Goal: Information Seeking & Learning: Learn about a topic

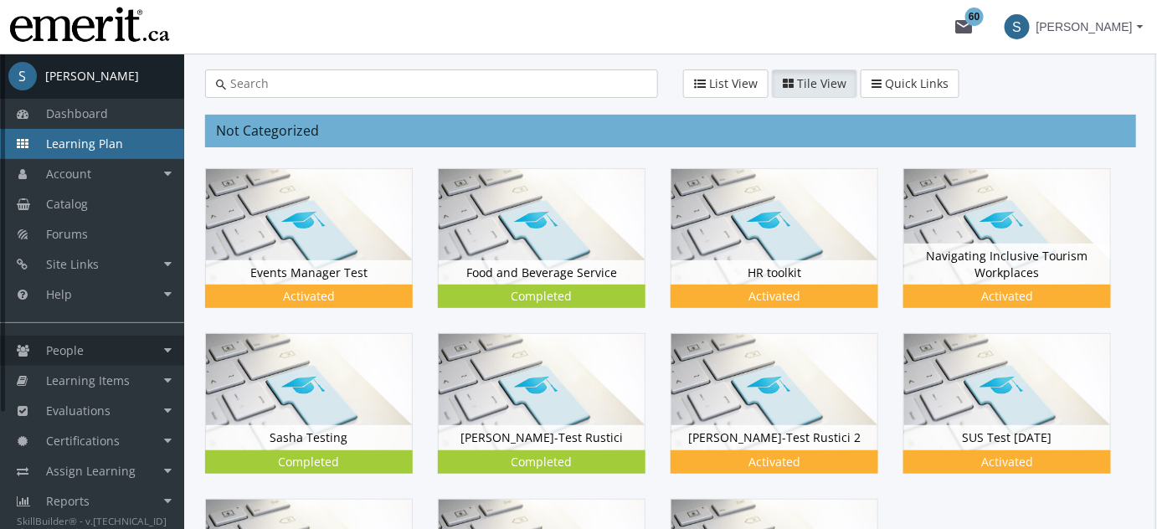
scroll to position [203, 0]
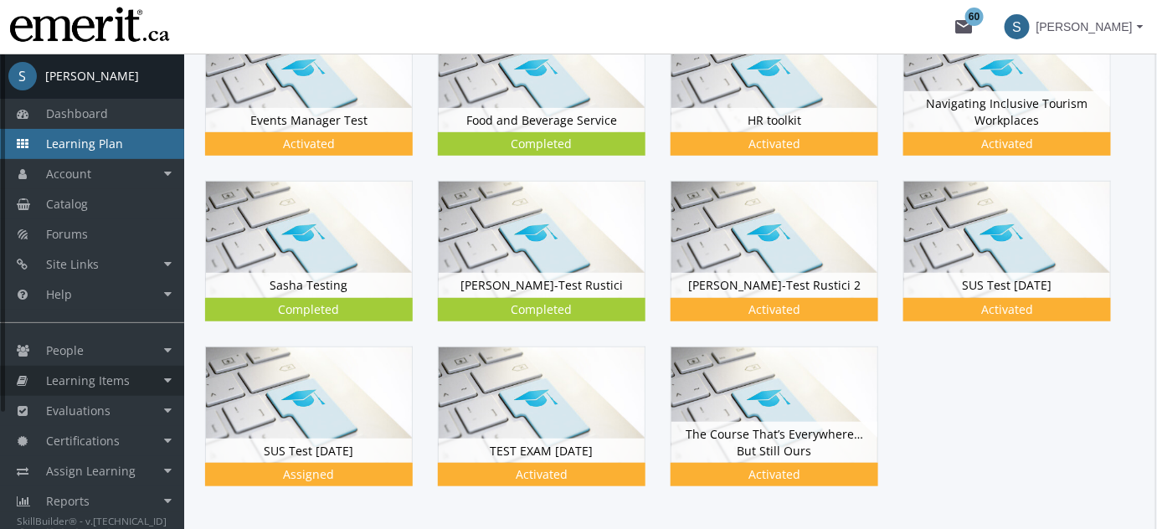
click at [102, 384] on span "Learning Items" at bounding box center [88, 381] width 84 height 16
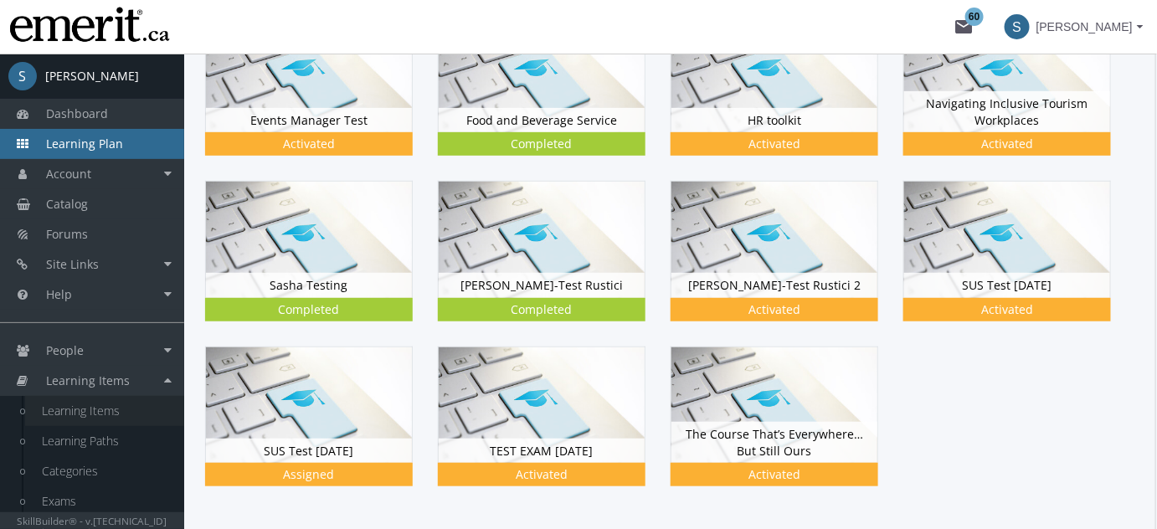
click at [109, 420] on link "Learning Items" at bounding box center [104, 411] width 159 height 30
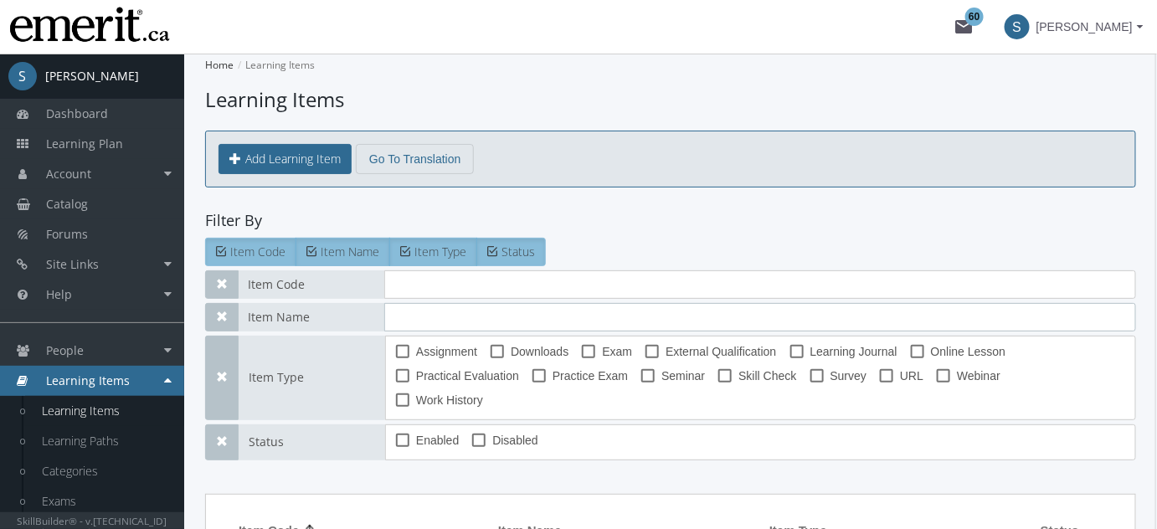
click at [424, 311] on input "text" at bounding box center [760, 317] width 752 height 28
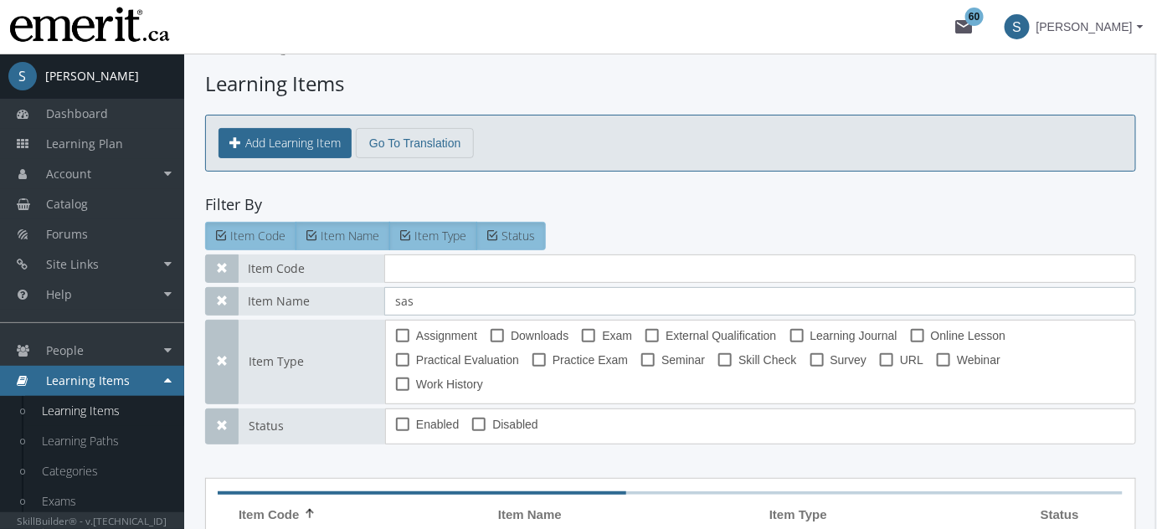
scroll to position [292, 0]
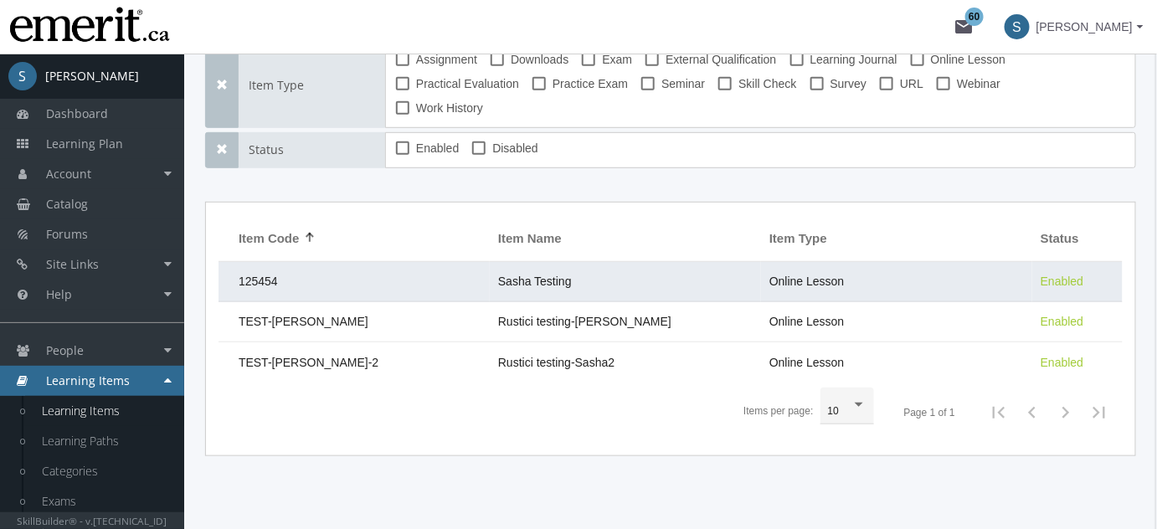
type input "sas"
click at [371, 262] on td "125454" at bounding box center [354, 282] width 271 height 40
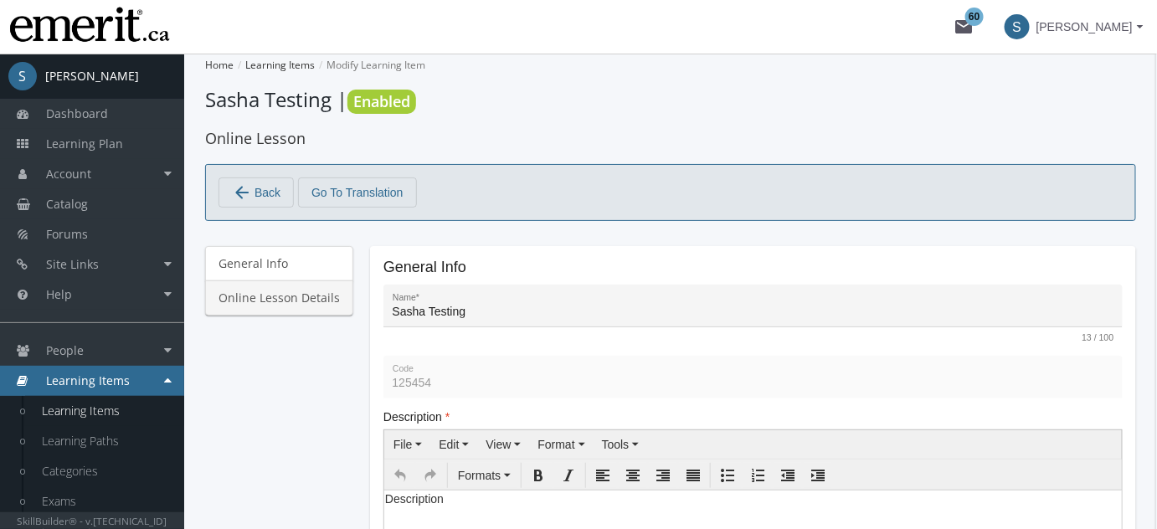
click at [256, 290] on link "Online Lesson Details" at bounding box center [279, 298] width 148 height 35
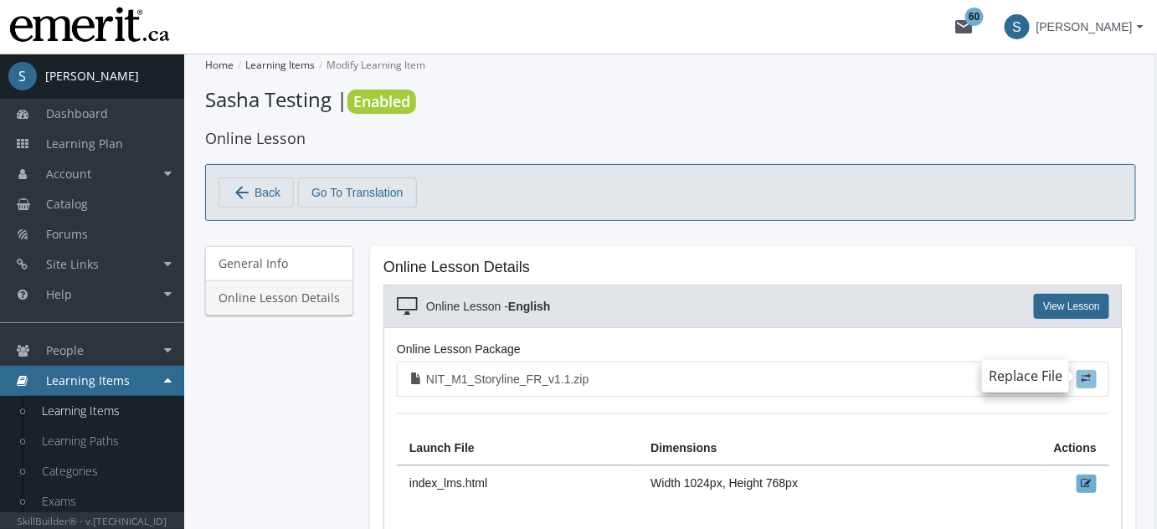
click at [1091, 378] on span at bounding box center [1087, 378] width 10 height 10
click at [0, 0] on input "file" at bounding box center [0, 0] width 0 height 0
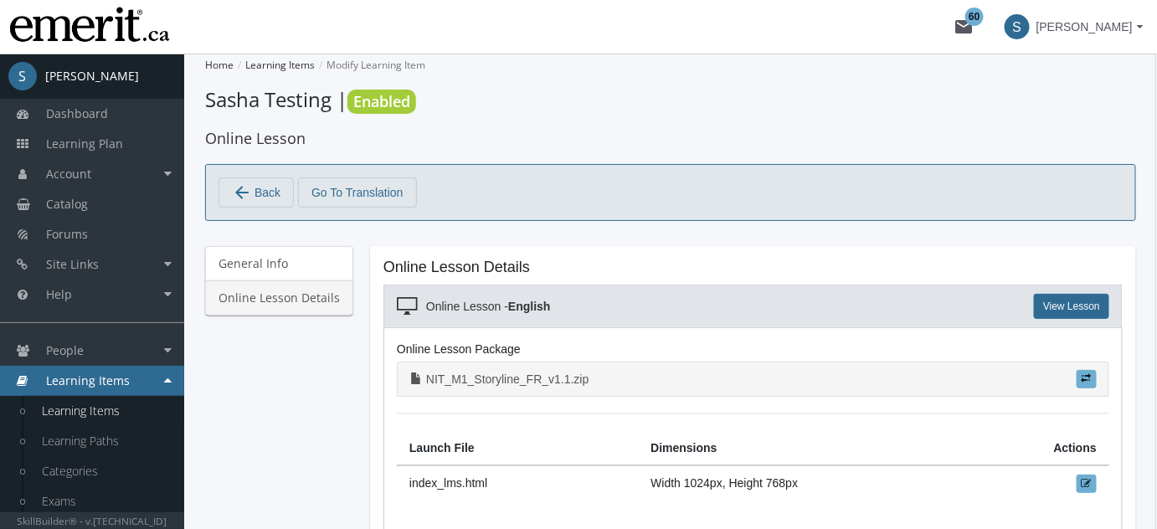
click at [1098, 378] on link "NIT_M1_Storyline_FR_v1.1.zip" at bounding box center [753, 379] width 713 height 35
click at [1086, 378] on span at bounding box center [1087, 378] width 10 height 10
click at [0, 0] on input "file" at bounding box center [0, 0] width 0 height 0
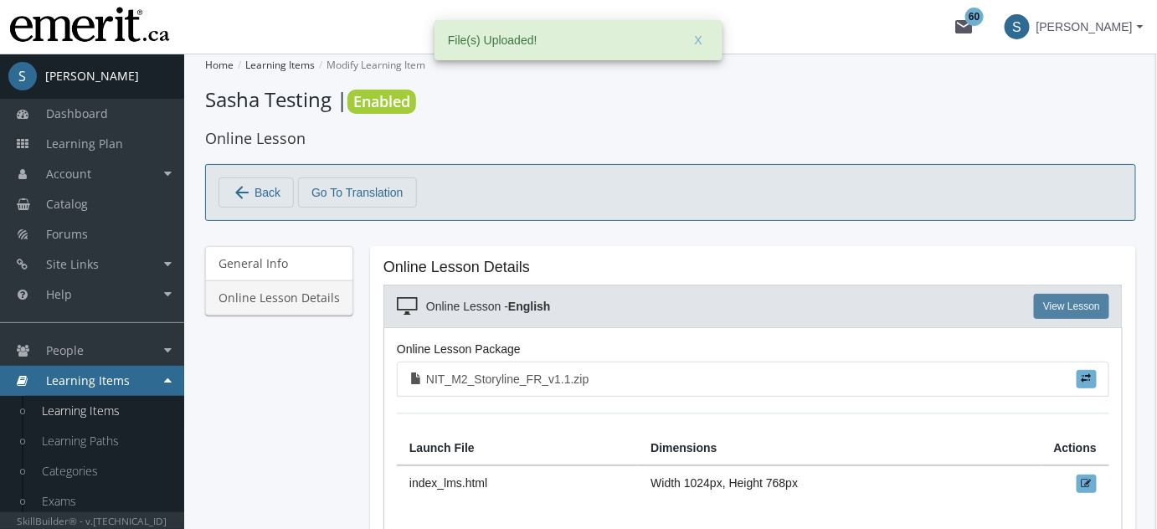
click at [1059, 302] on link "View Lesson" at bounding box center [1071, 306] width 75 height 25
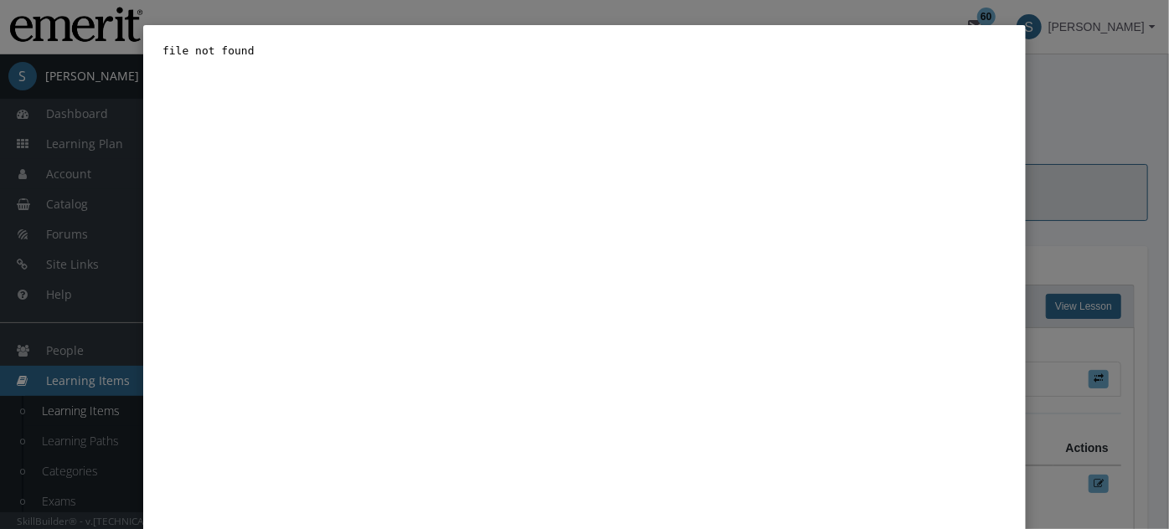
click at [1025, 116] on div "Close" at bounding box center [584, 264] width 1169 height 529
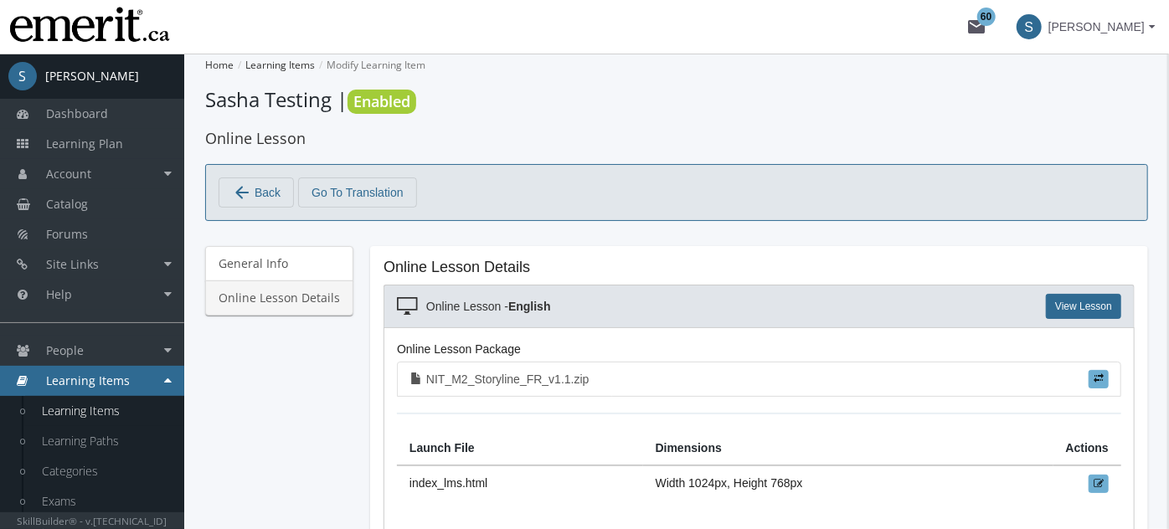
click at [1085, 111] on div "Close" at bounding box center [584, 264] width 1169 height 529
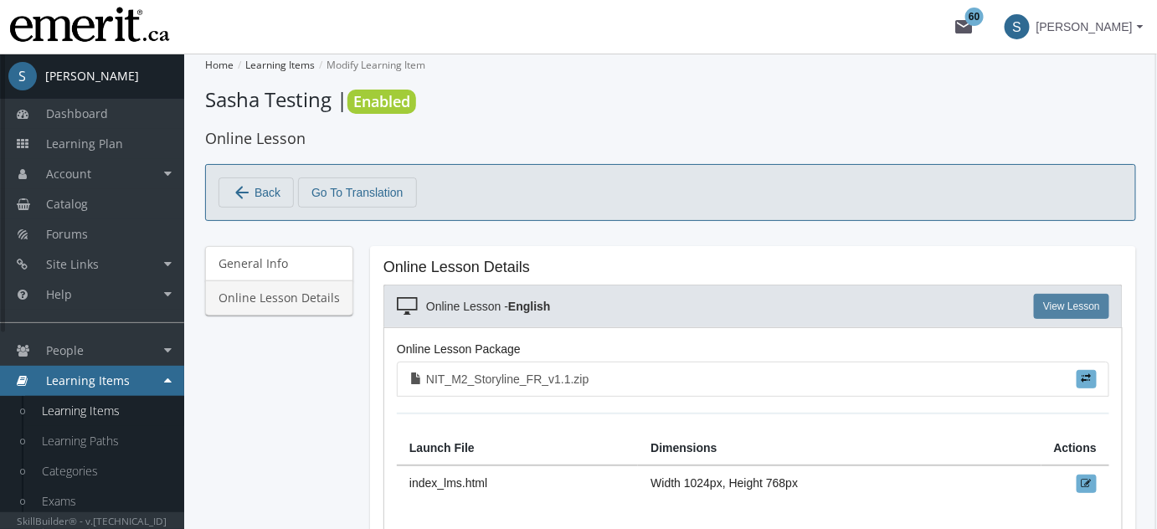
click at [1076, 305] on link "View Lesson" at bounding box center [1071, 306] width 75 height 25
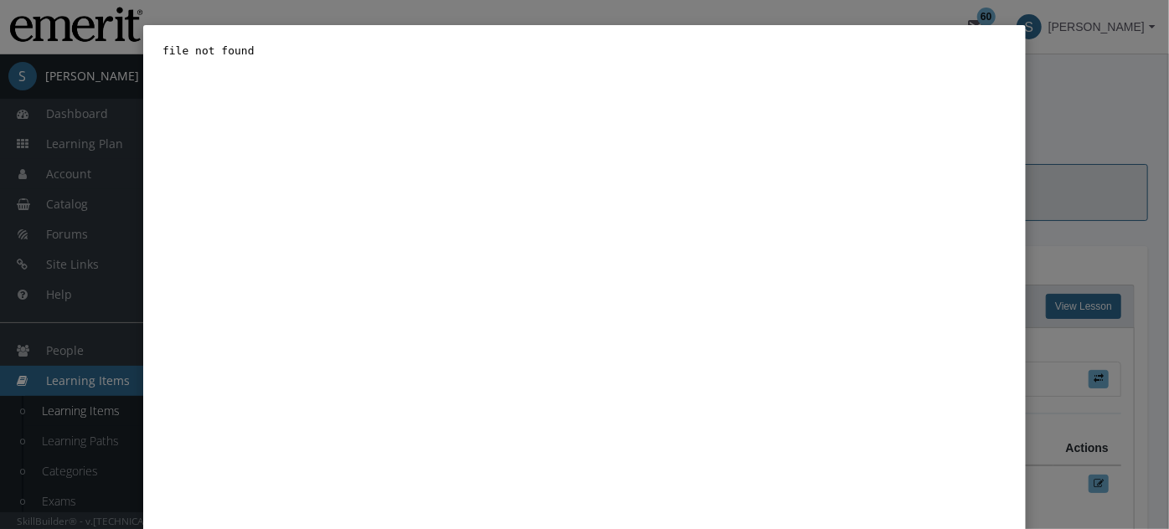
click at [1060, 209] on div "Close" at bounding box center [584, 264] width 1169 height 529
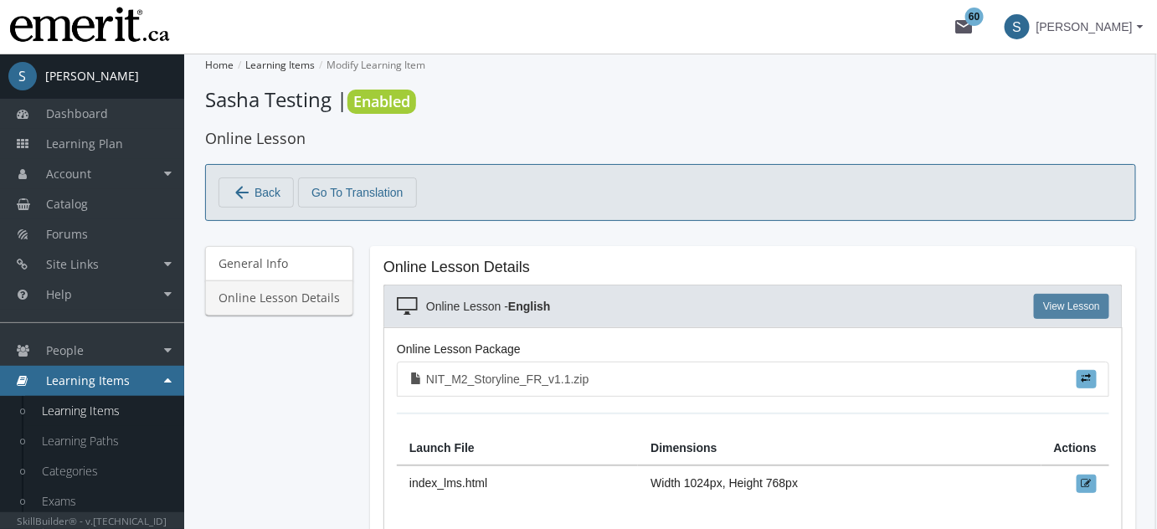
click at [1049, 311] on link "View Lesson" at bounding box center [1071, 306] width 75 height 25
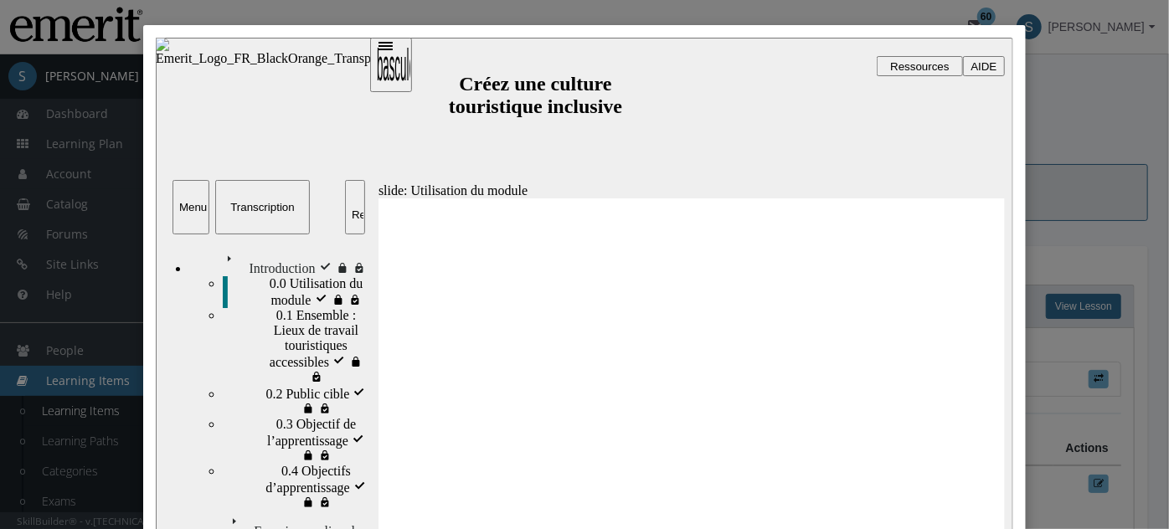
click at [279, 384] on div "0.2 Public cible 0.2 Public cible" at bounding box center [295, 400] width 146 height 32
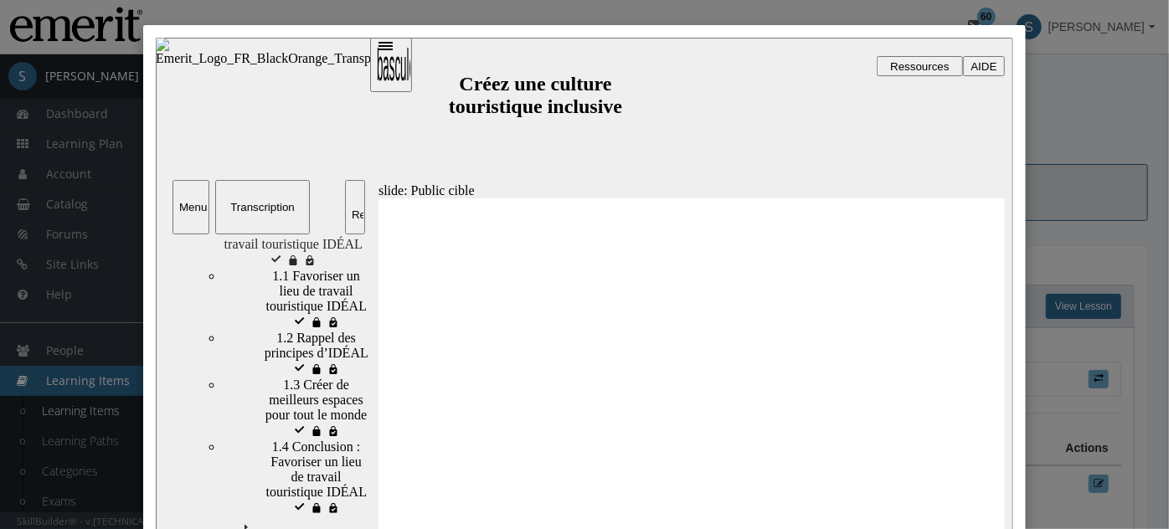
scroll to position [304, 0]
type input "2100"
click at [987, 63] on span "AIDE" at bounding box center [983, 65] width 26 height 13
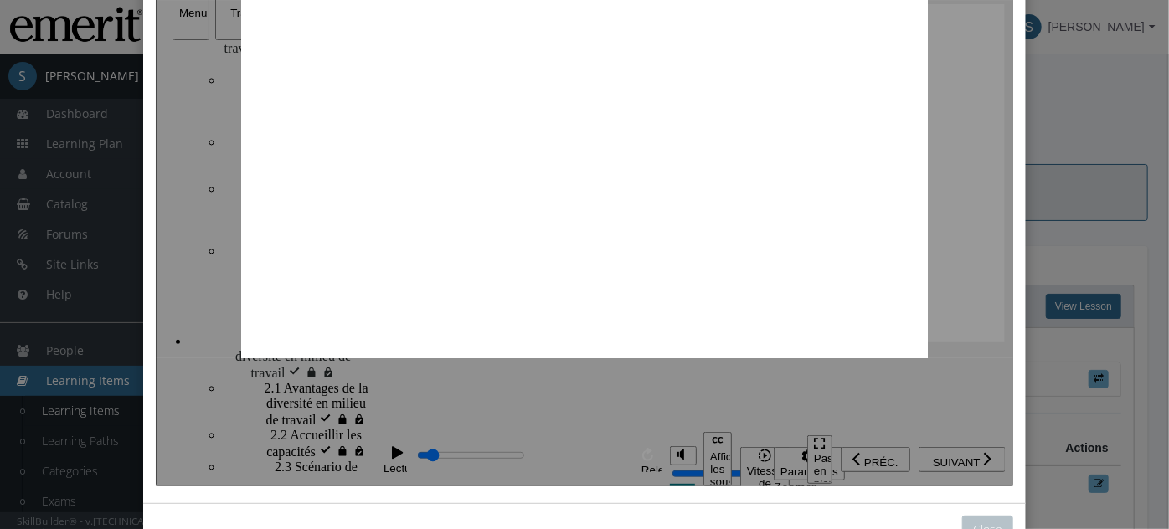
scroll to position [144, 0]
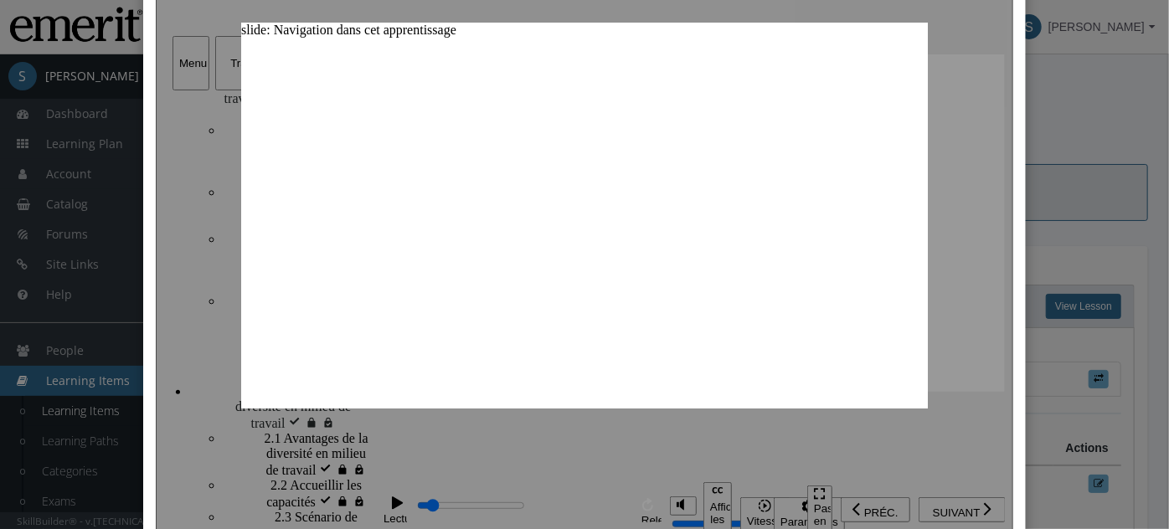
click at [980, 195] on div at bounding box center [583, 215] width 857 height 643
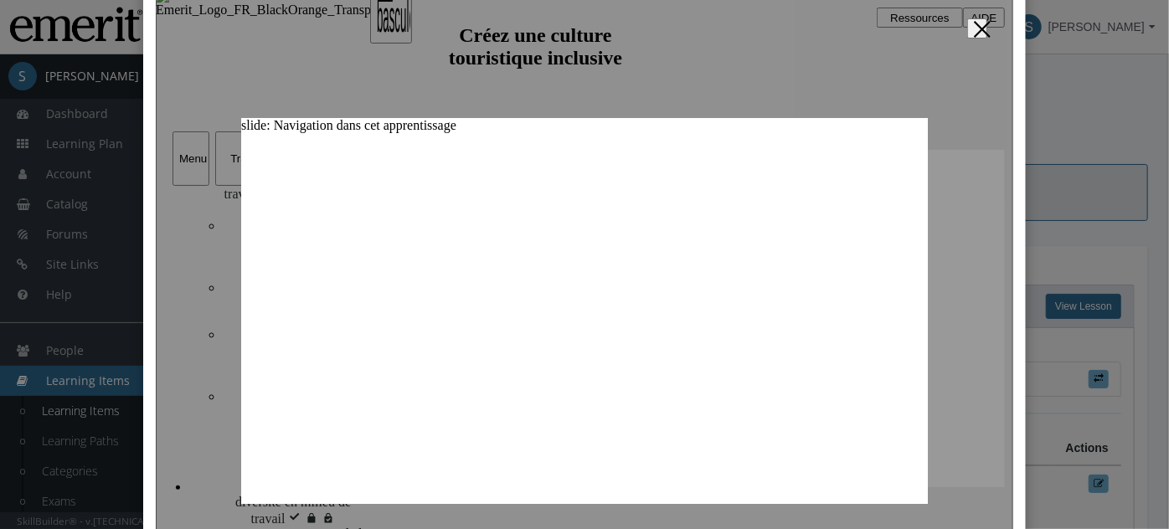
scroll to position [0, 0]
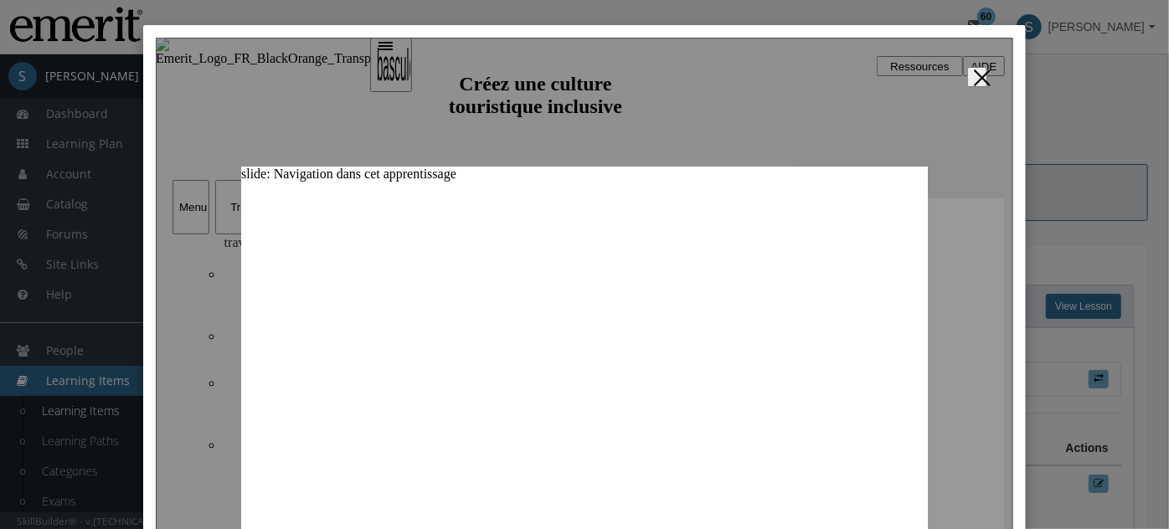
click at [986, 80] on button "Fermer" at bounding box center [976, 76] width 20 height 20
type input "2400"
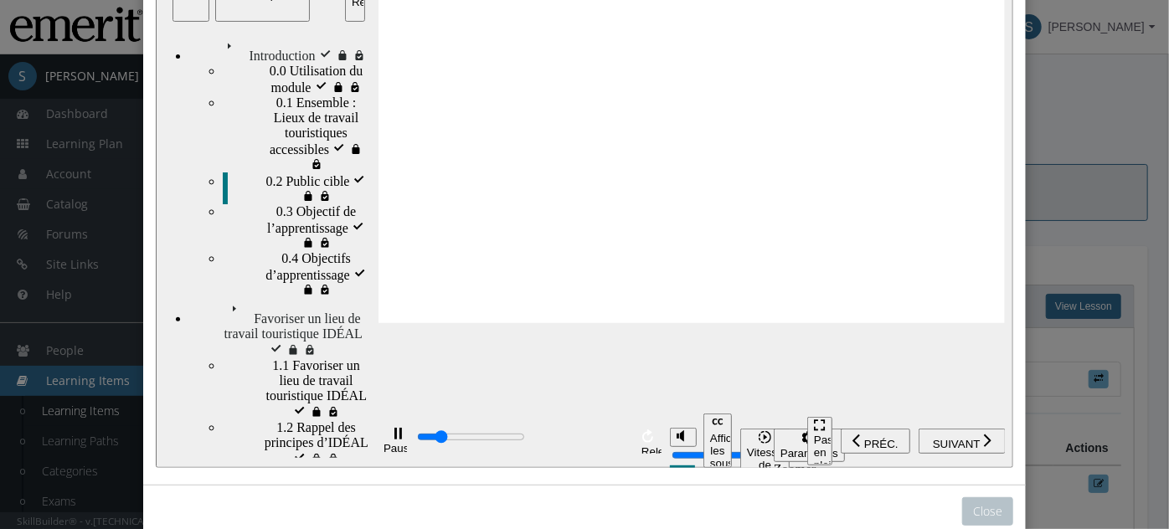
scroll to position [195, 0]
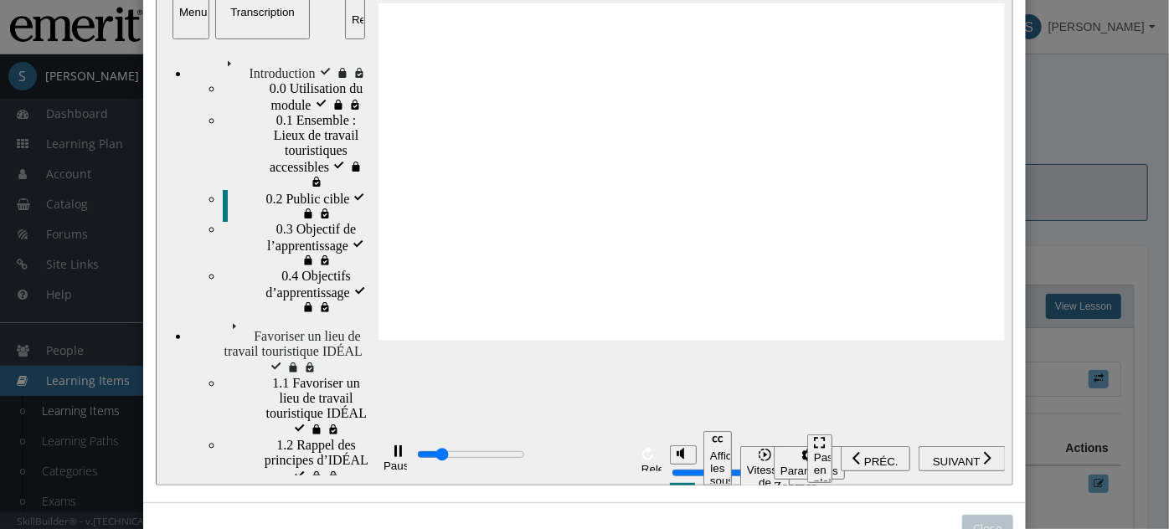
click at [1079, 208] on div "Close" at bounding box center [584, 264] width 1169 height 529
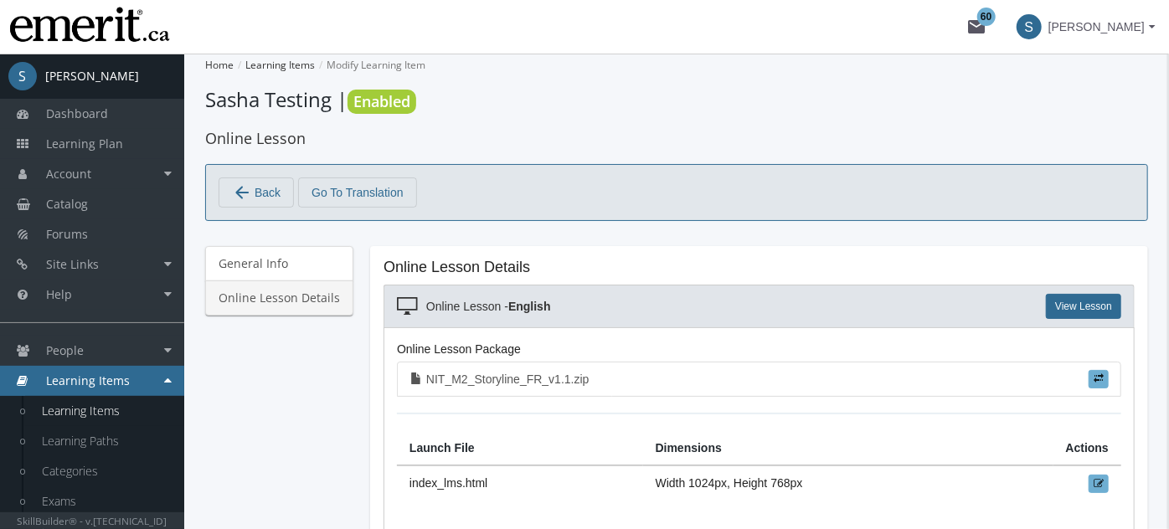
type input "5100"
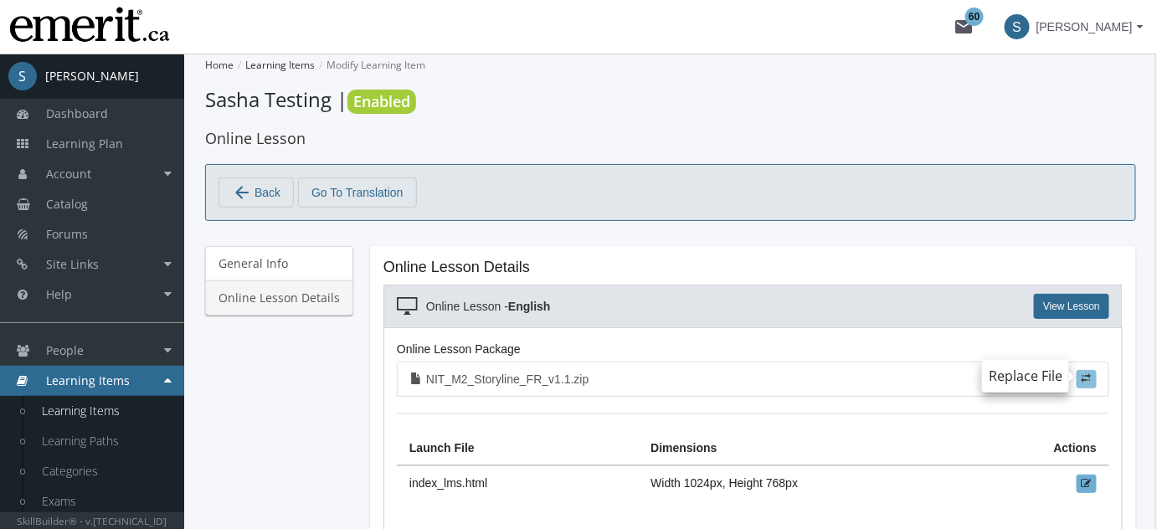
click at [1084, 377] on span at bounding box center [1087, 378] width 10 height 10
click at [0, 0] on input "file" at bounding box center [0, 0] width 0 height 0
click at [1084, 307] on link "View Lesson" at bounding box center [1071, 306] width 75 height 25
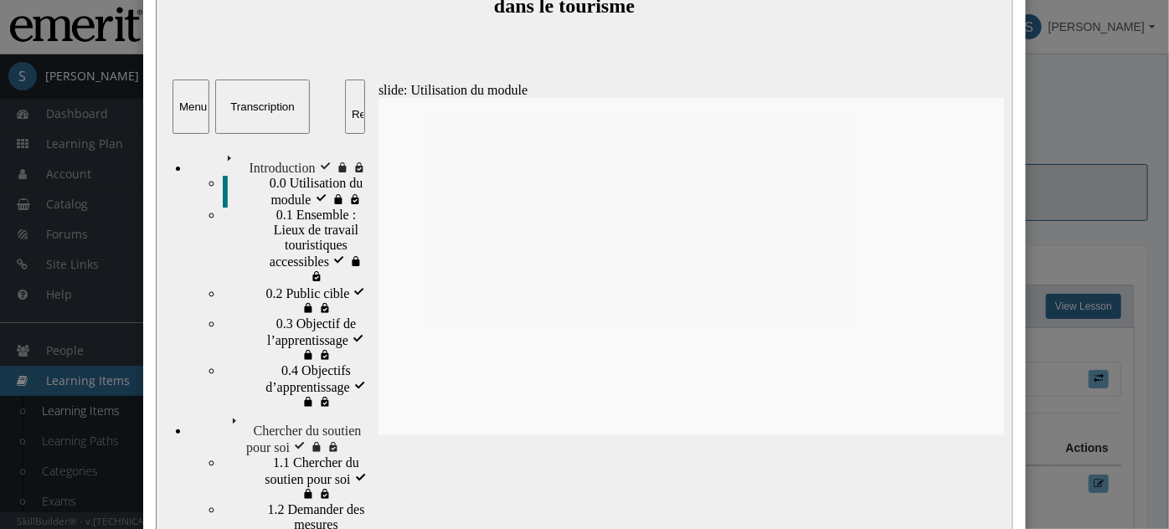
scroll to position [101, 0]
click at [276, 285] on div "0.2 Public cible 0.2 Public cible" at bounding box center [295, 301] width 146 height 32
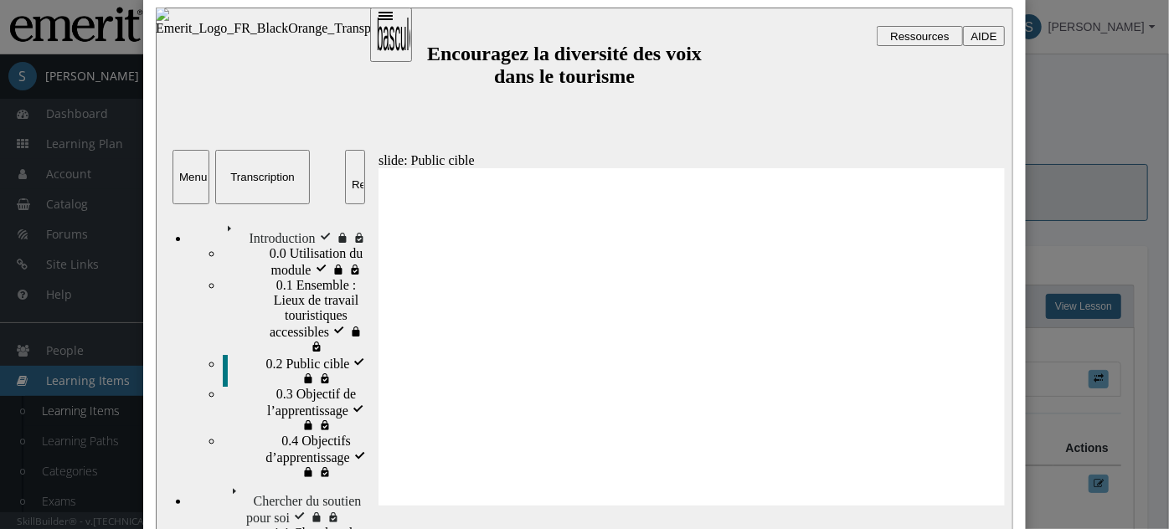
scroll to position [0, 0]
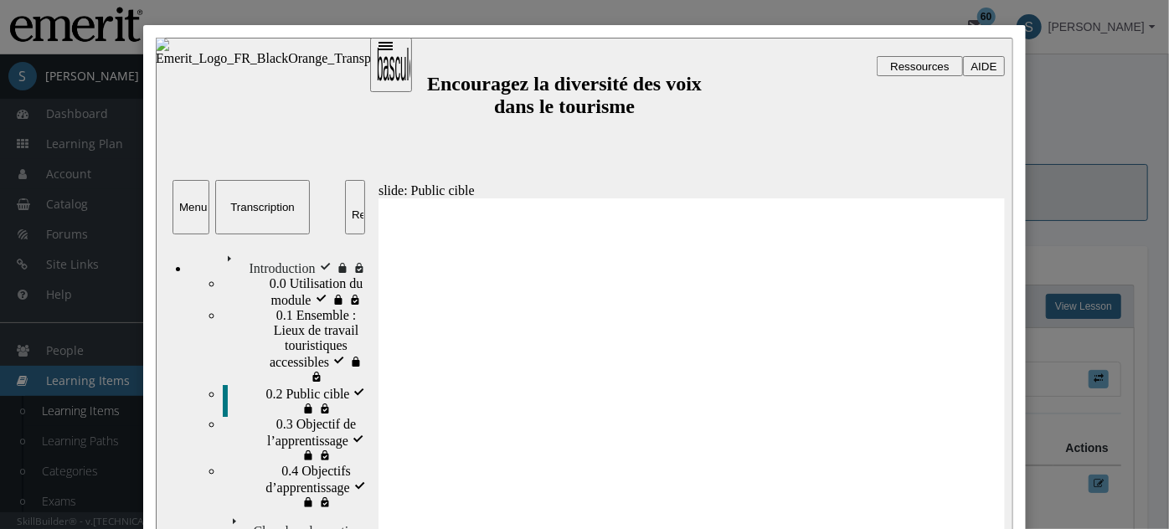
type input "2300"
click at [993, 70] on span "AIDE" at bounding box center [983, 65] width 26 height 13
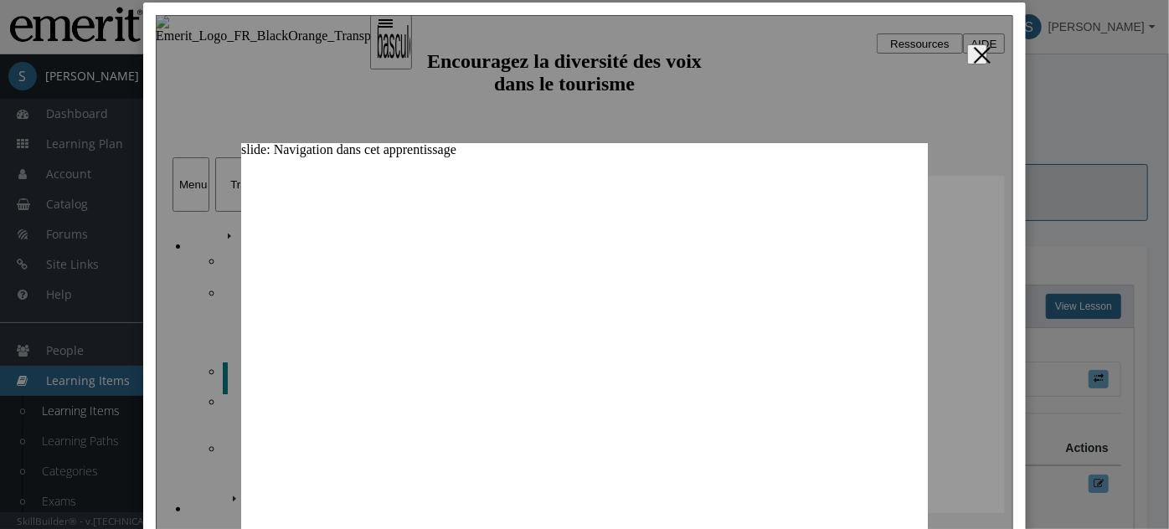
scroll to position [175, 0]
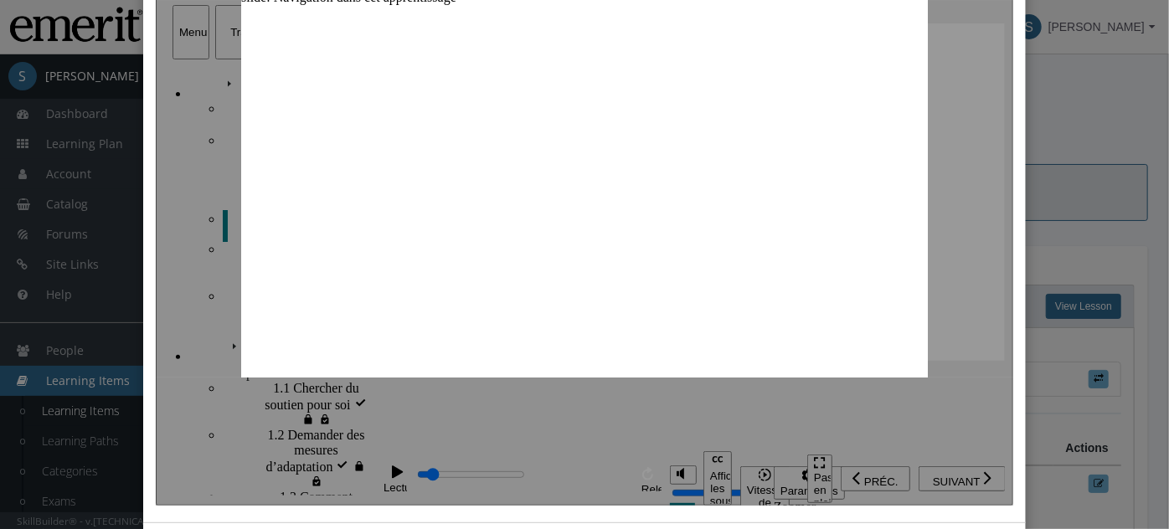
click at [1135, 147] on div "Close" at bounding box center [584, 264] width 1169 height 529
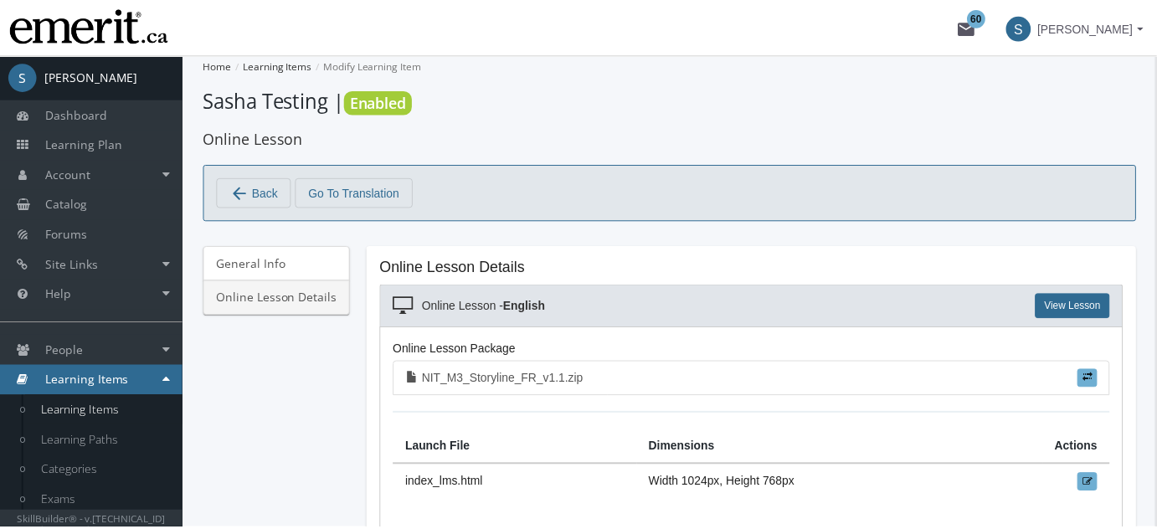
scroll to position [0, 0]
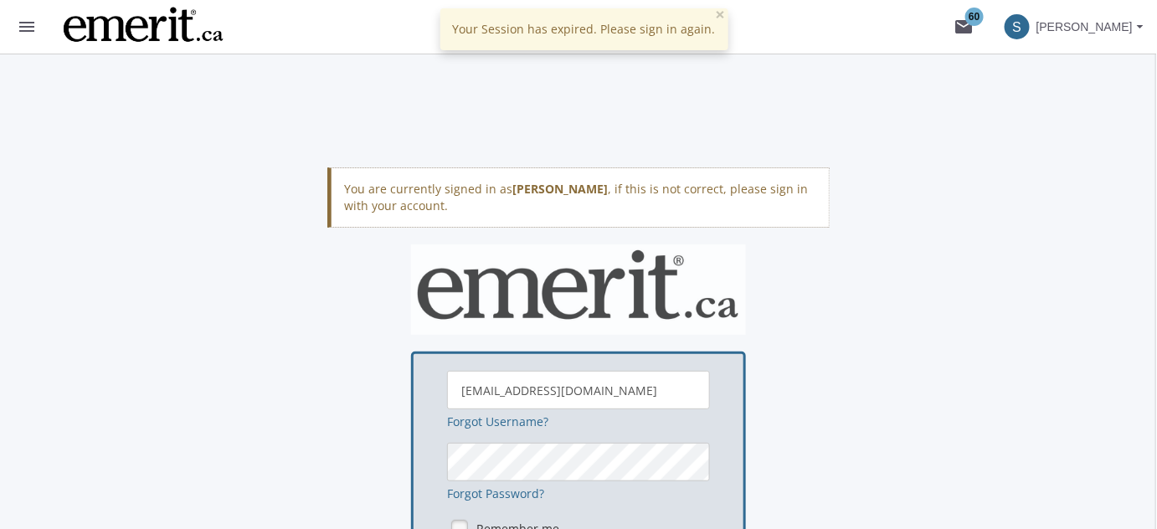
scroll to position [154, 0]
